Goal: Transaction & Acquisition: Download file/media

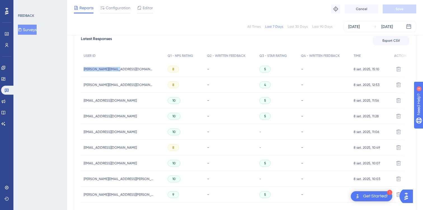
drag, startPoint x: 79, startPoint y: 69, endPoint x: 121, endPoint y: 69, distance: 42.2
click at [121, 69] on div "Latest Responses Export CSV USER ID Q1 - NPS RATING Q2 - WRITTEN FEEDBACK Q3 - …" at bounding box center [245, 122] width 342 height 187
copy span "[PERSON_NAME][EMAIL_ADDRESS][DOMAIN_NAME]"
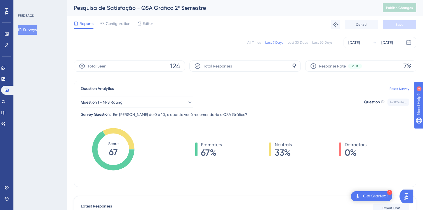
drag, startPoint x: 264, startPoint y: 43, endPoint x: 259, endPoint y: 44, distance: 5.1
click at [263, 43] on div "All Times Last 7 Days Last 30 Days Last 90 Days" at bounding box center [289, 42] width 85 height 4
click at [259, 44] on div "All Times" at bounding box center [253, 42] width 13 height 4
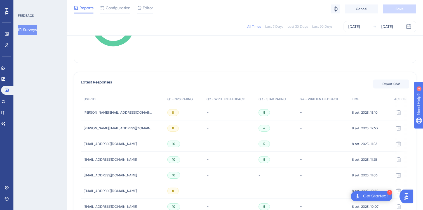
scroll to position [122, 0]
drag, startPoint x: 95, startPoint y: 112, endPoint x: 123, endPoint y: 111, distance: 28.8
copy span "[PERSON_NAME][EMAIL_ADDRESS][DOMAIN_NAME]"
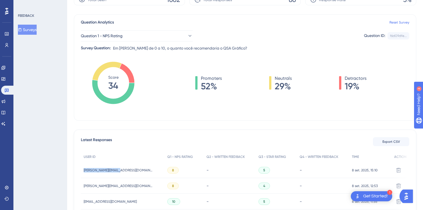
scroll to position [80, 0]
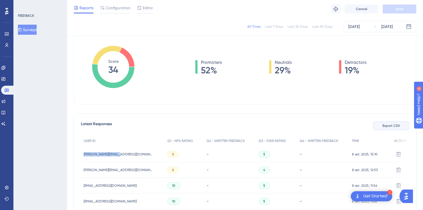
click at [382, 125] on button "Export CSV" at bounding box center [391, 125] width 36 height 9
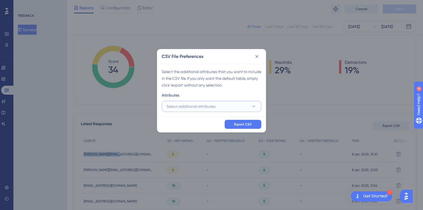
click at [216, 109] on button "Select additional attributes" at bounding box center [212, 106] width 100 height 11
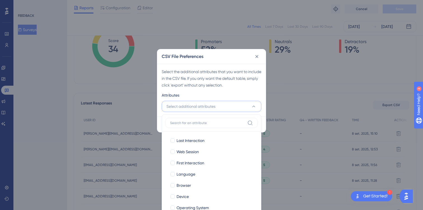
click at [216, 107] on button "Select additional attributes" at bounding box center [212, 106] width 100 height 11
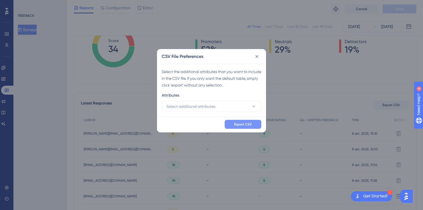
click at [248, 124] on span "Export CSV" at bounding box center [243, 124] width 18 height 4
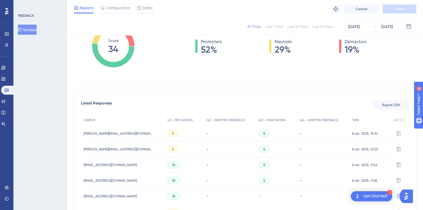
click at [164, 49] on div "Promoters 52% Neutrals 29% Detractors 19%" at bounding box center [280, 46] width 257 height 16
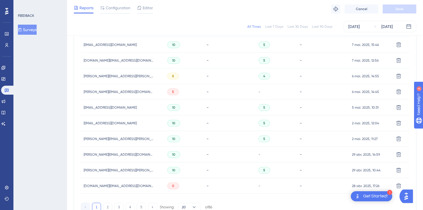
scroll to position [0, 0]
